Goal: Find specific page/section: Find specific page/section

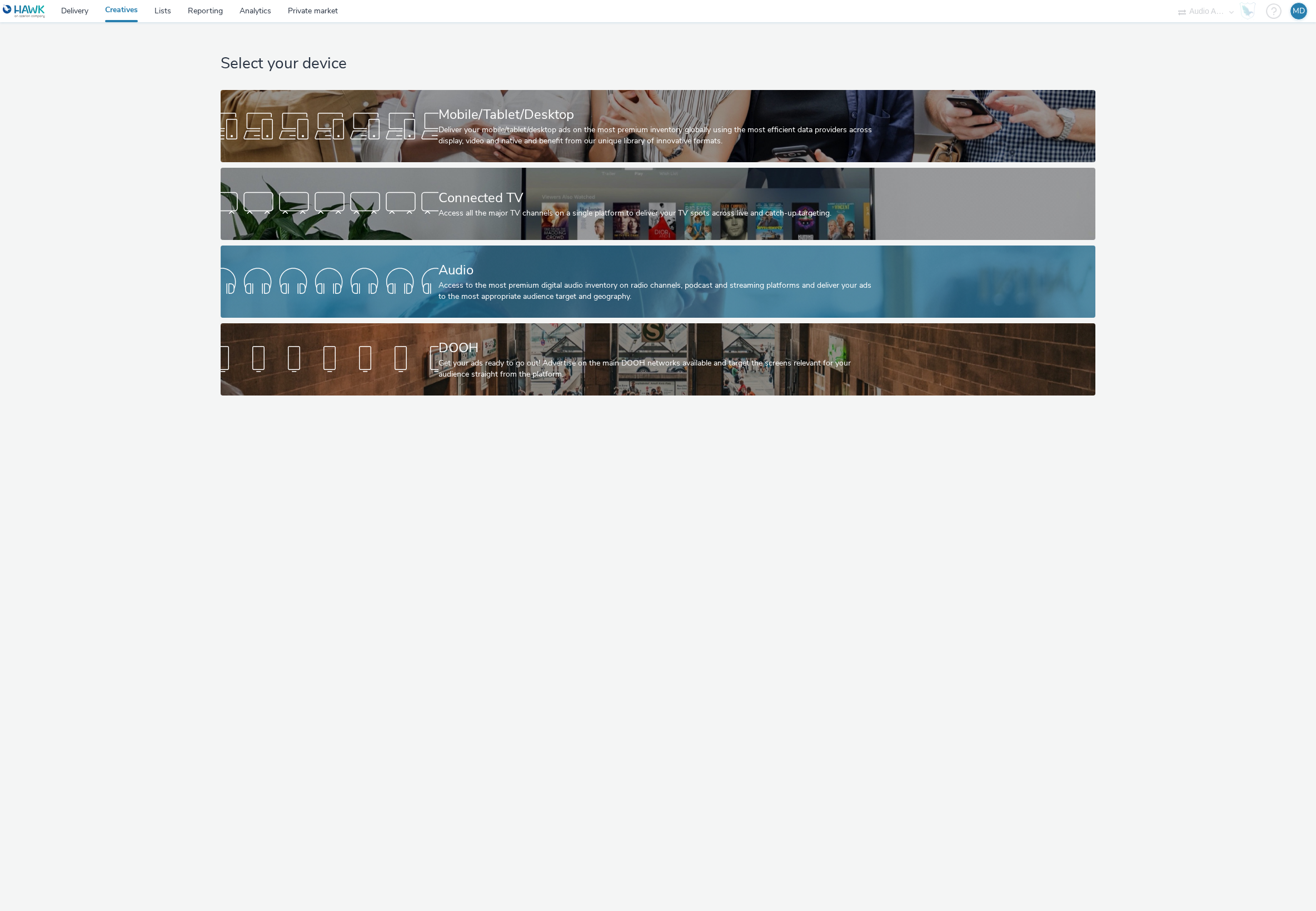
click at [431, 289] on div at bounding box center [330, 281] width 218 height 36
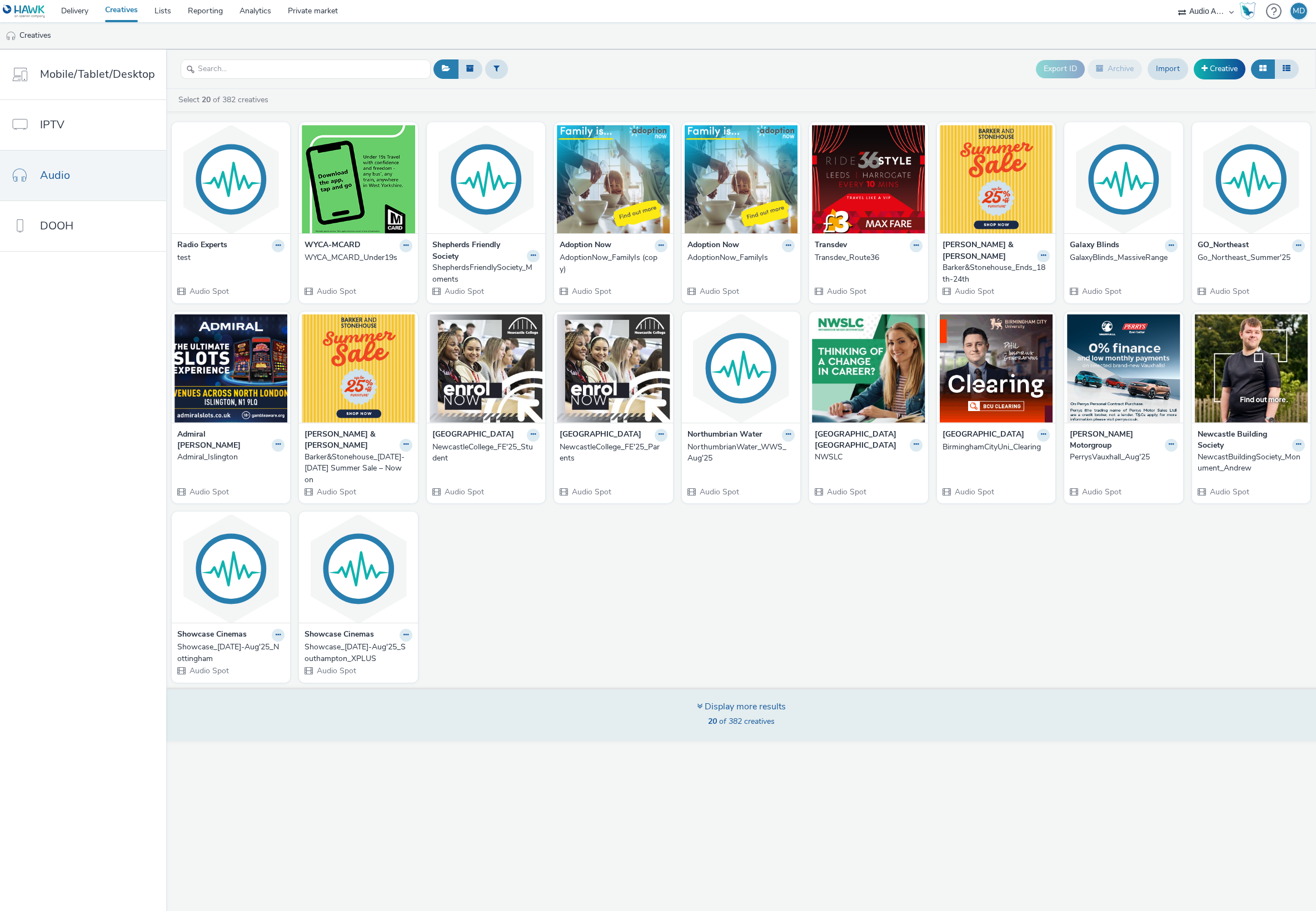
click at [750, 700] on div "Display more results" at bounding box center [741, 707] width 89 height 13
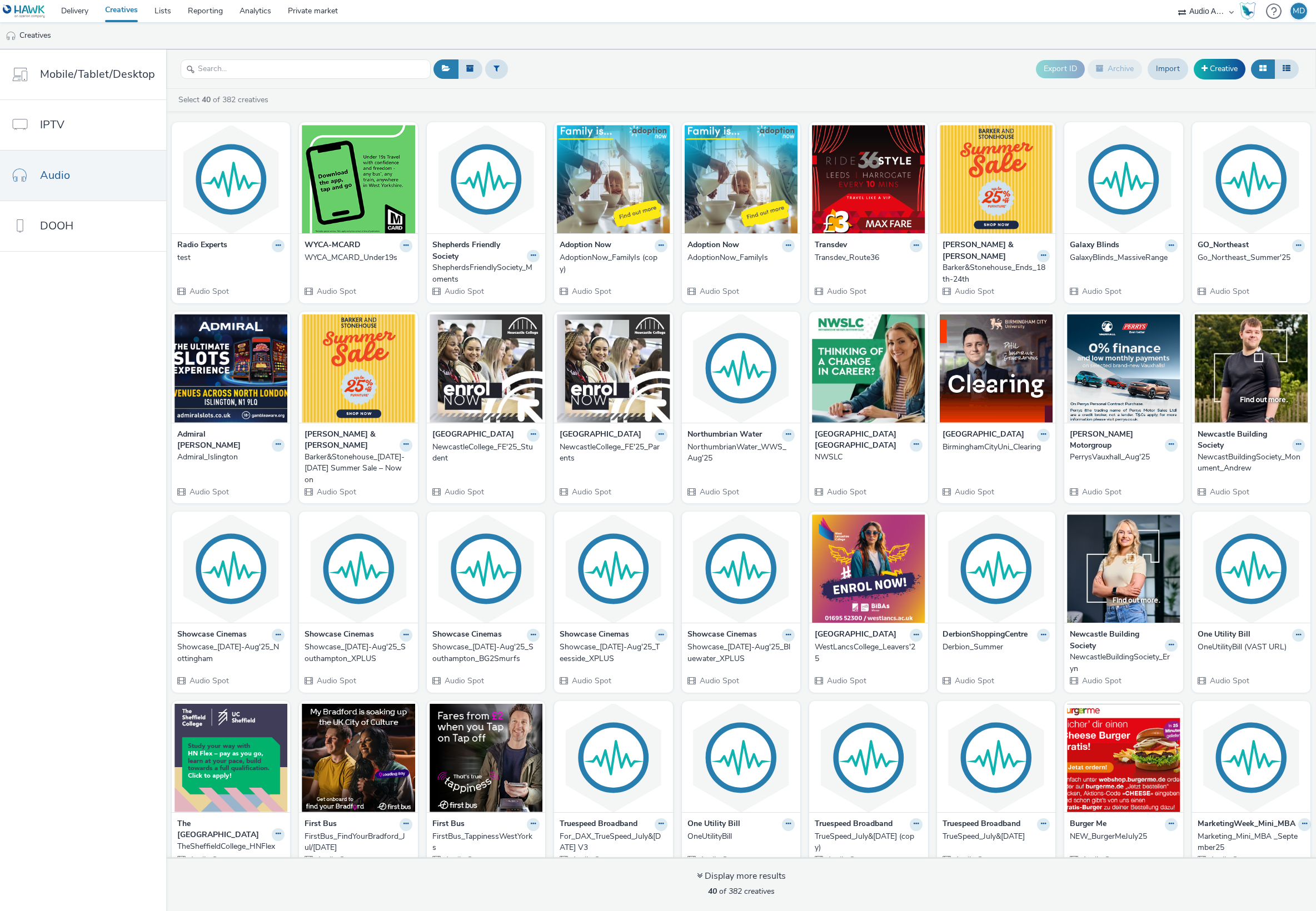
click at [313, 104] on div "Select 40 of 382 creatives" at bounding box center [744, 100] width 1133 height 11
click at [76, 11] on link "Delivery" at bounding box center [74, 11] width 44 height 22
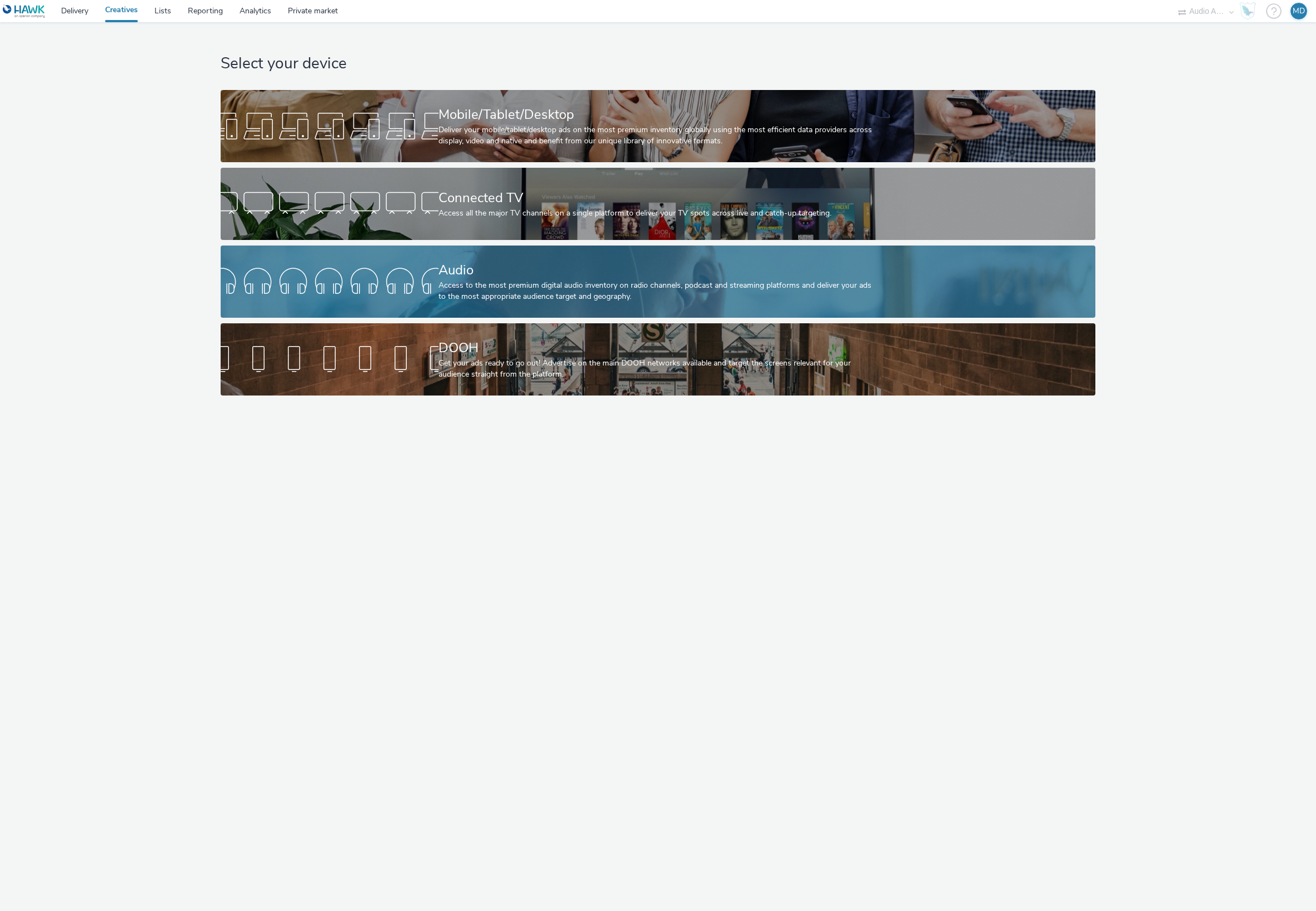
click at [483, 281] on div "Access to the most premium digital audio inventory on radio channels, podcast a…" at bounding box center [655, 291] width 435 height 23
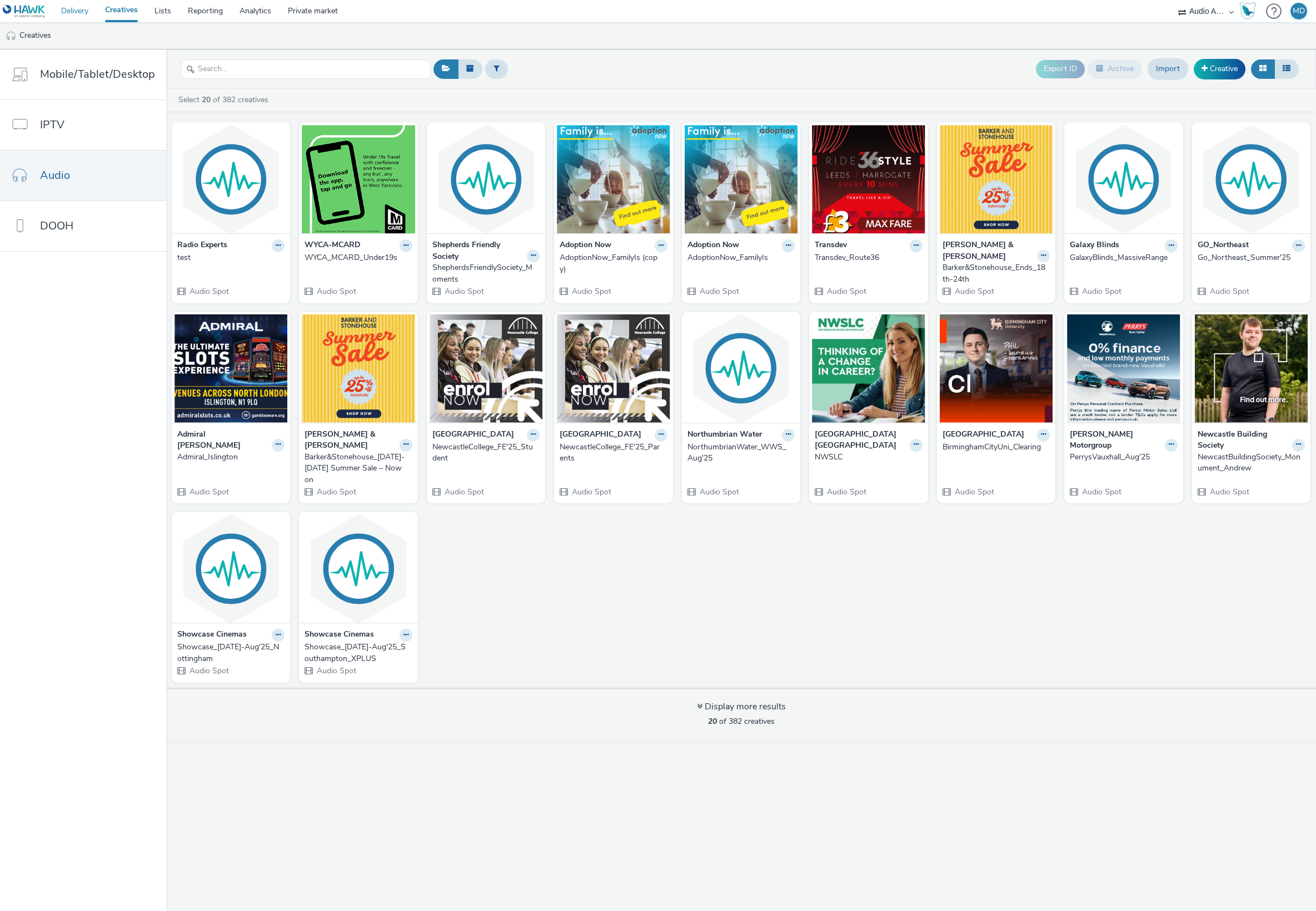
click at [73, 11] on link "Delivery" at bounding box center [74, 11] width 44 height 22
